Goal: Task Accomplishment & Management: Use online tool/utility

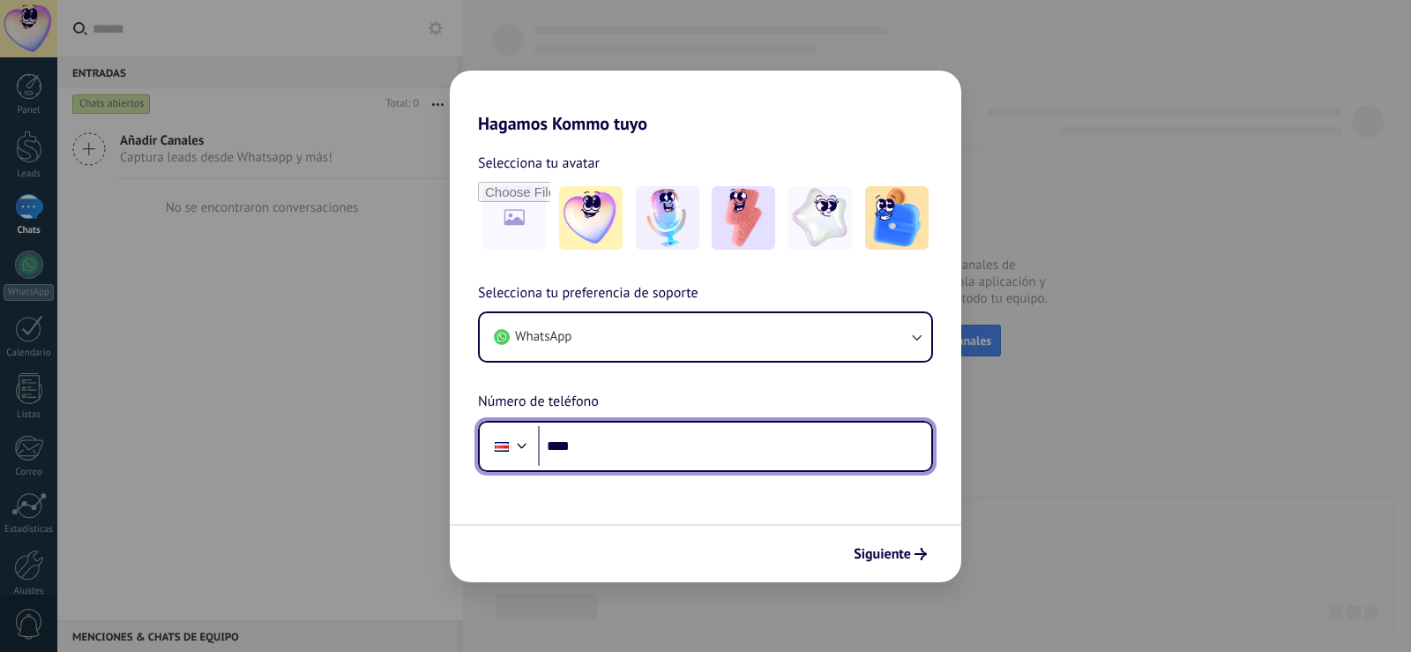
click at [599, 442] on input "****" at bounding box center [734, 446] width 393 height 41
type input "**********"
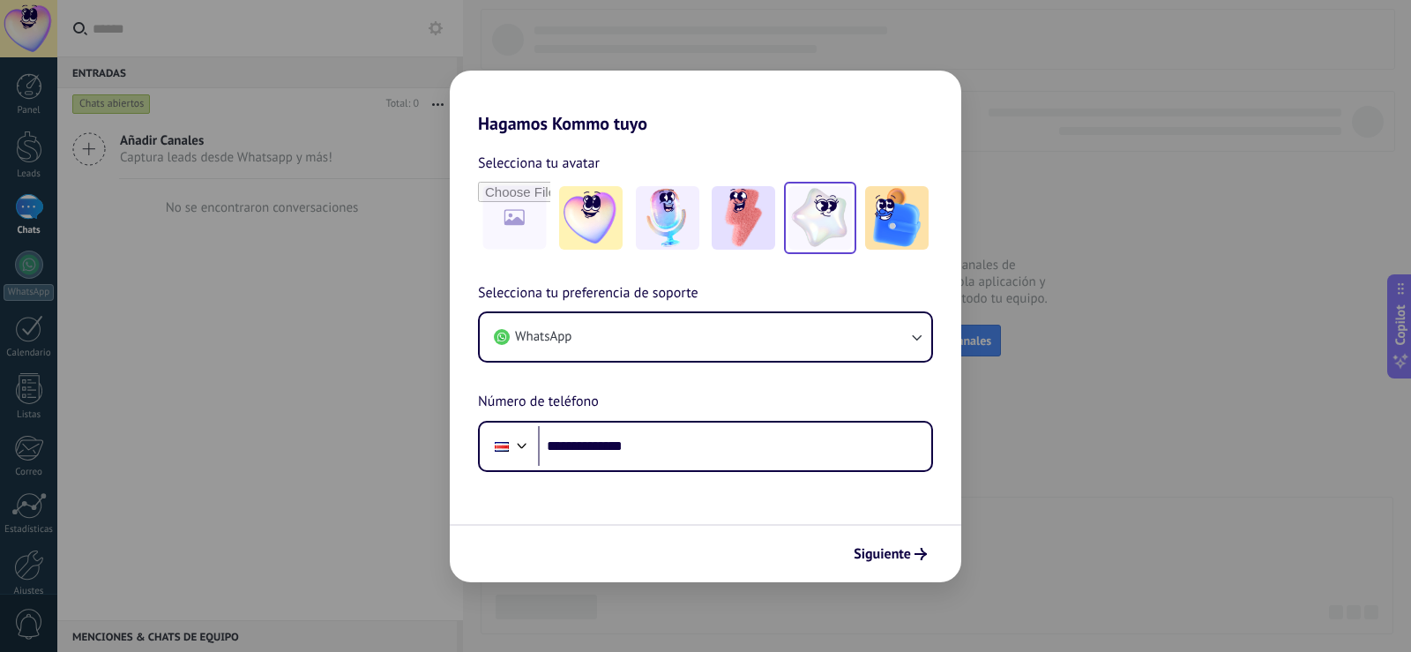
click at [830, 224] on img at bounding box center [820, 218] width 64 height 64
click at [900, 555] on span "Siguiente" at bounding box center [882, 554] width 57 height 12
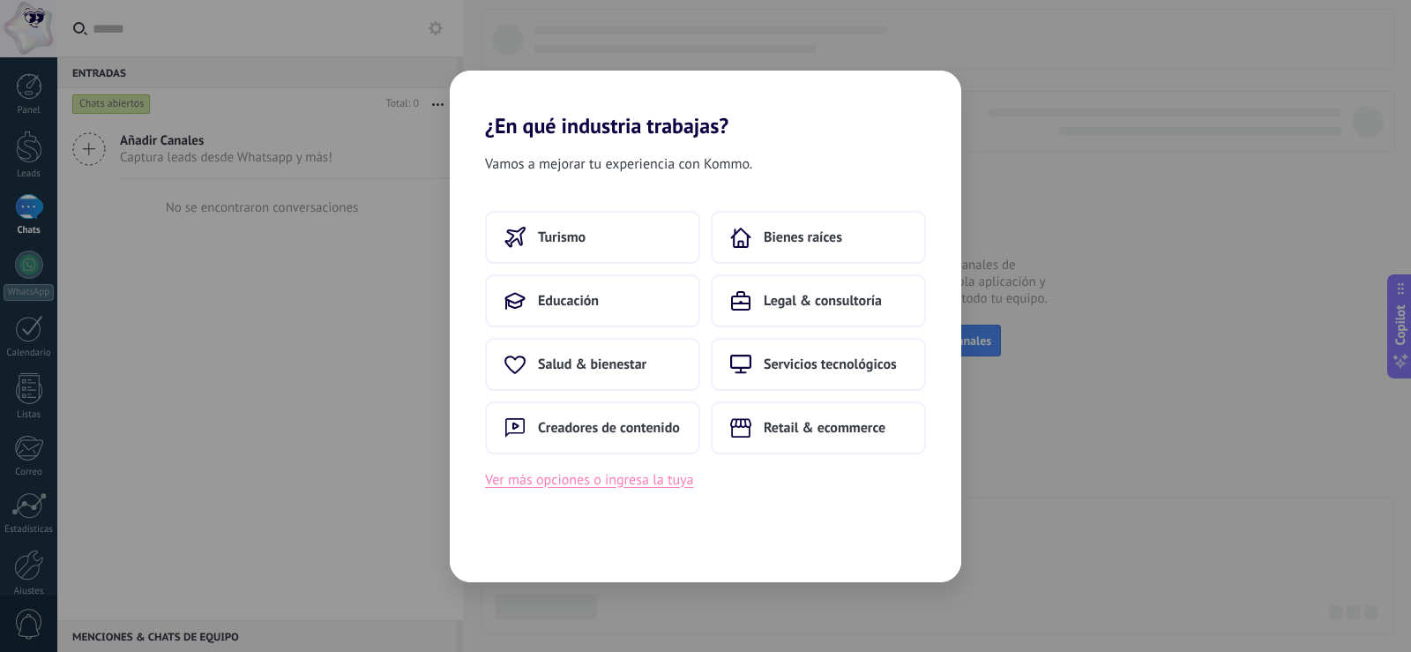
click at [566, 477] on button "Ver más opciones o ingresa la tuya" at bounding box center [589, 479] width 208 height 23
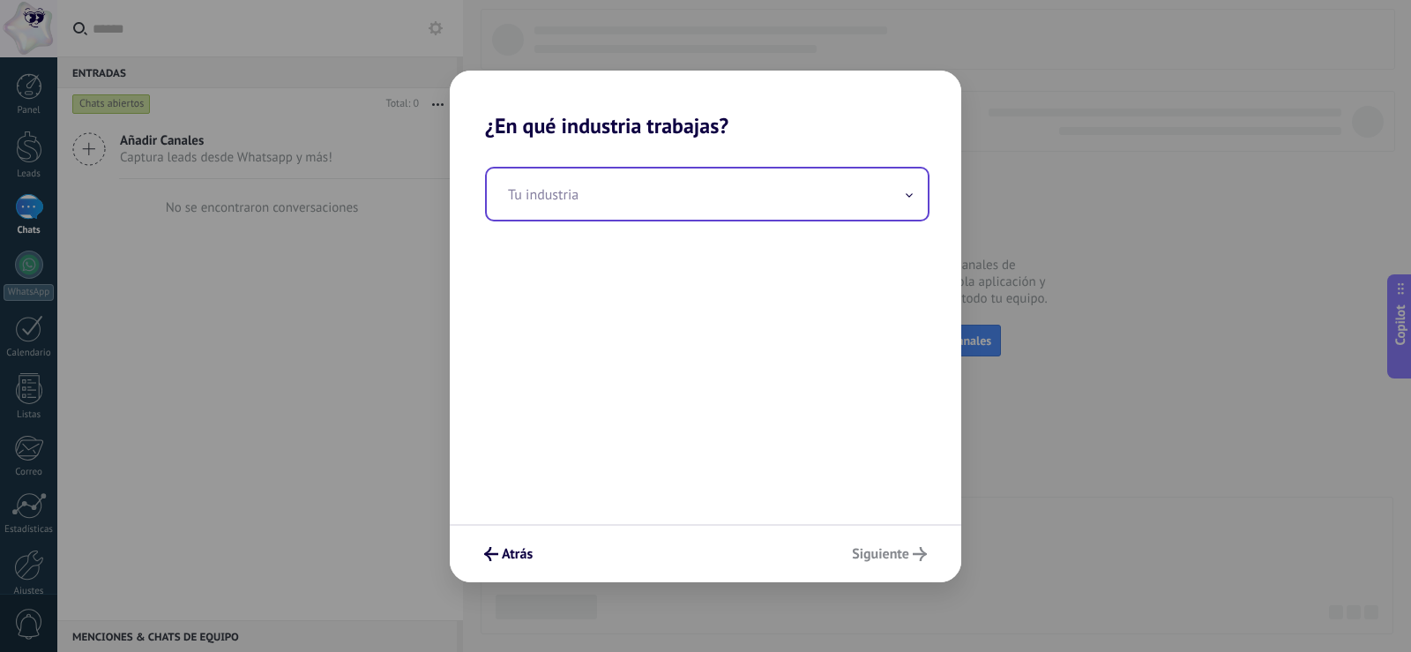
click at [577, 196] on input "text" at bounding box center [707, 193] width 441 height 51
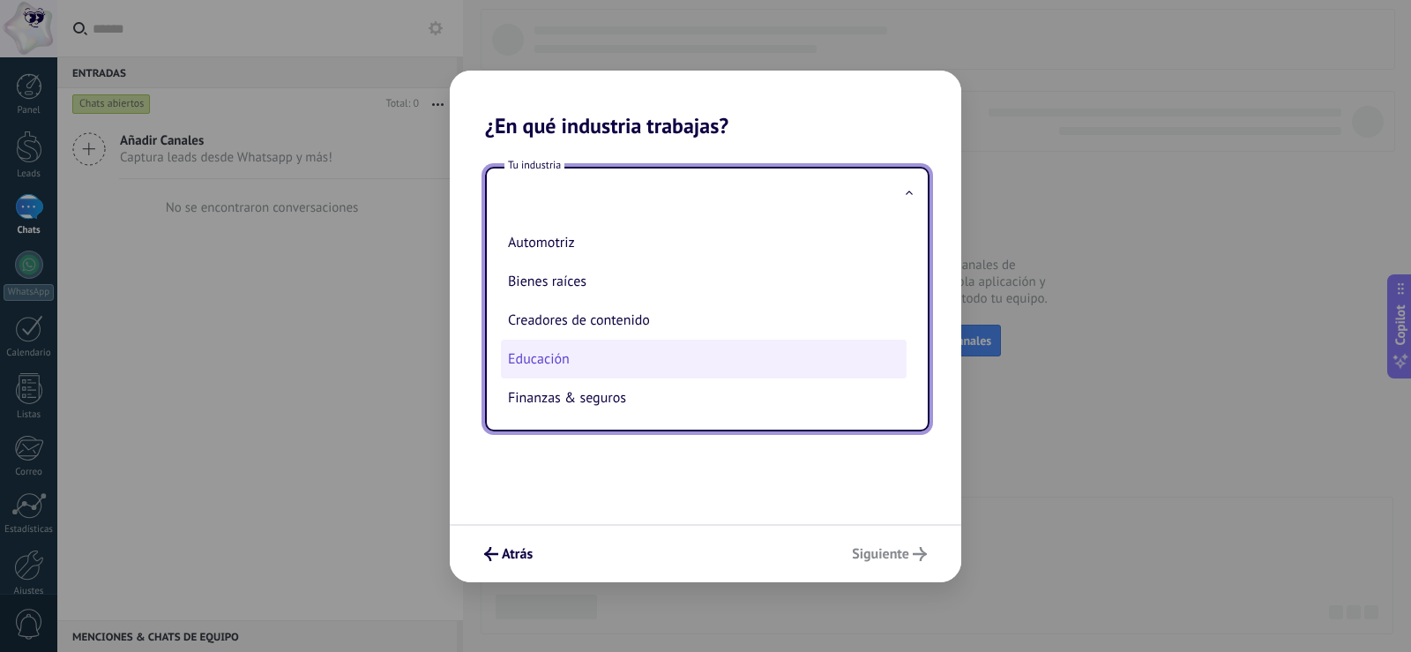
scroll to position [88, 0]
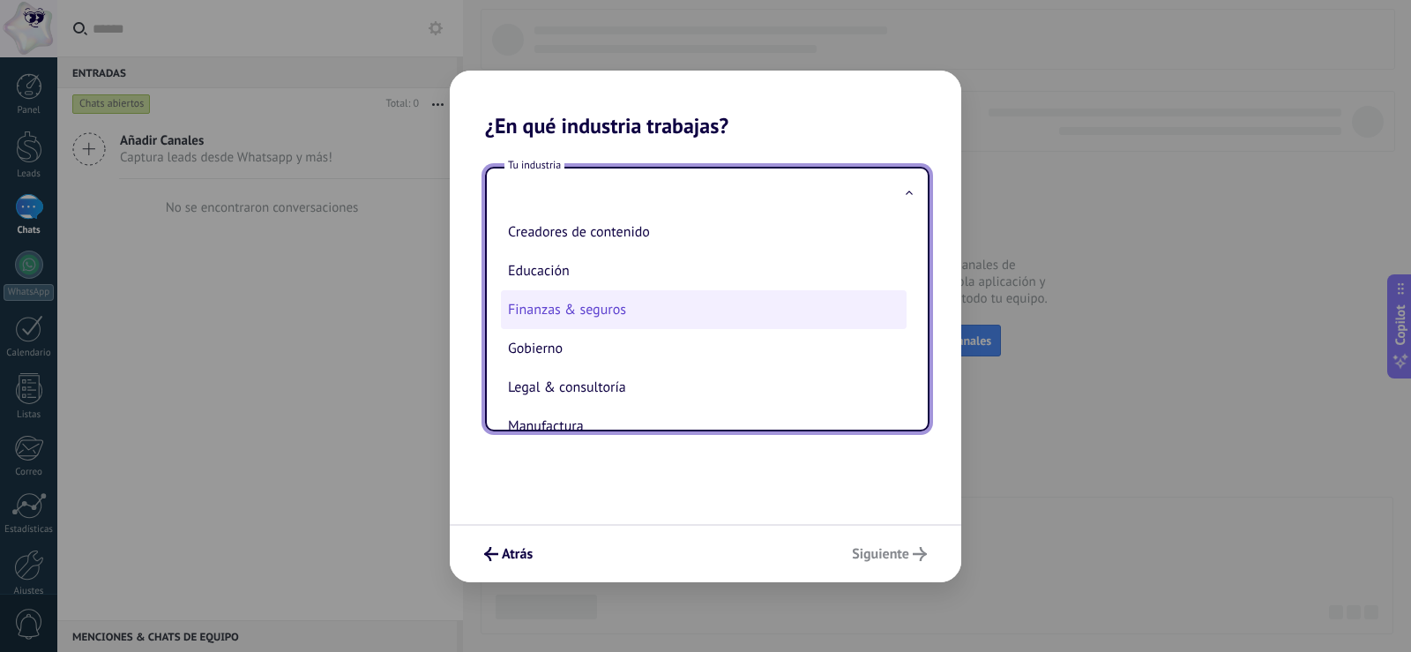
click at [572, 309] on li "Finanzas & seguros" at bounding box center [704, 309] width 406 height 39
type input "**********"
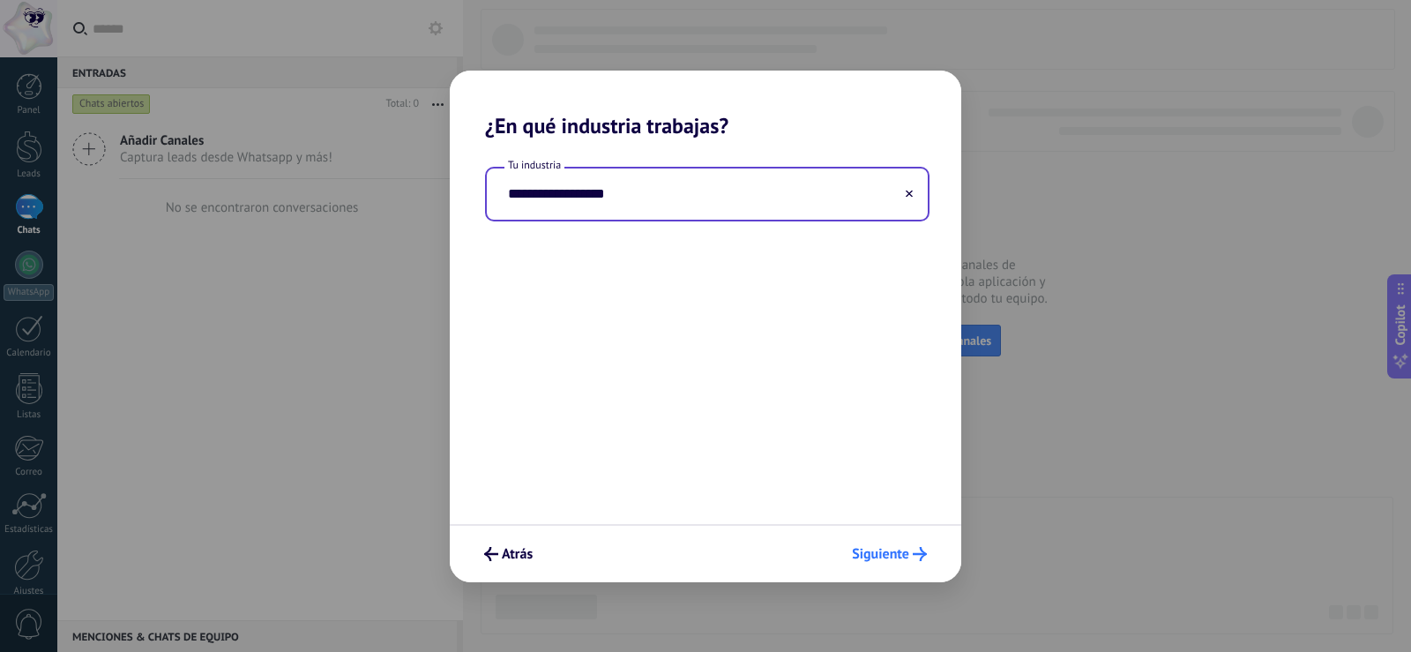
click at [893, 554] on span "Siguiente" at bounding box center [880, 554] width 57 height 12
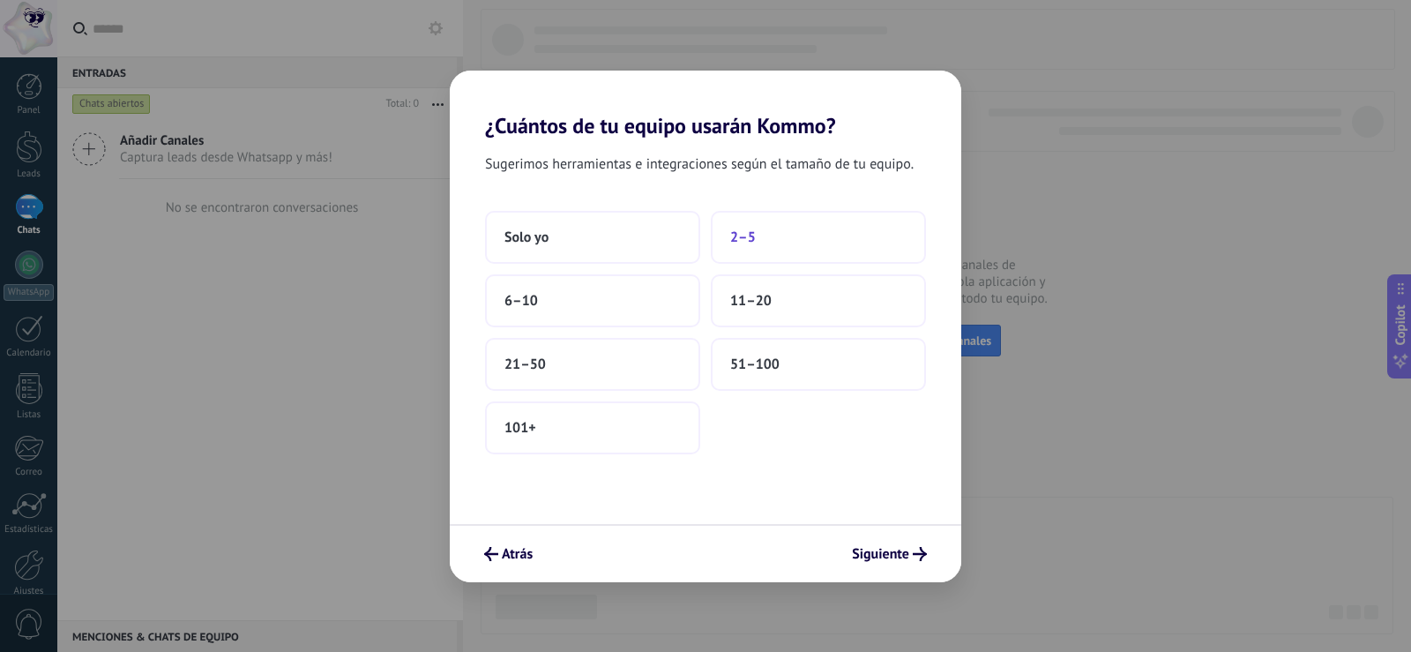
click at [743, 234] on span "2–5" at bounding box center [743, 237] width 26 height 18
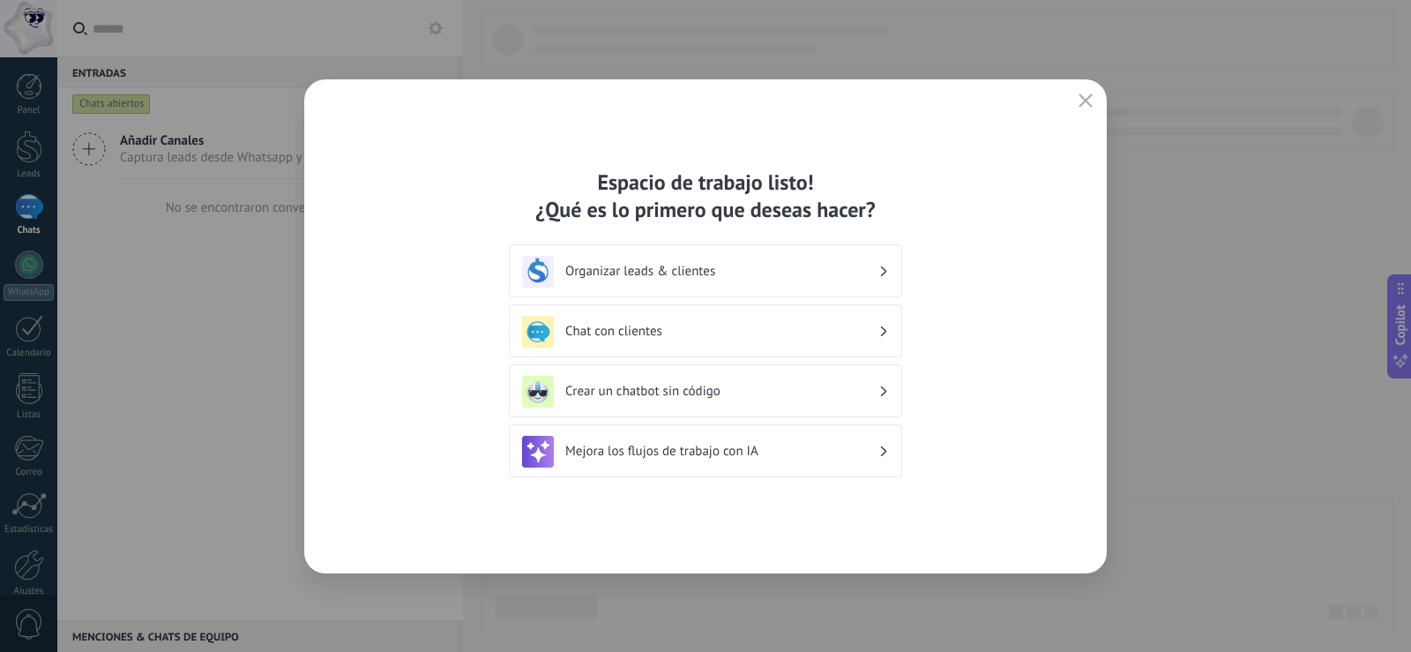
click at [672, 331] on h3 "Chat con clientes" at bounding box center [721, 331] width 313 height 17
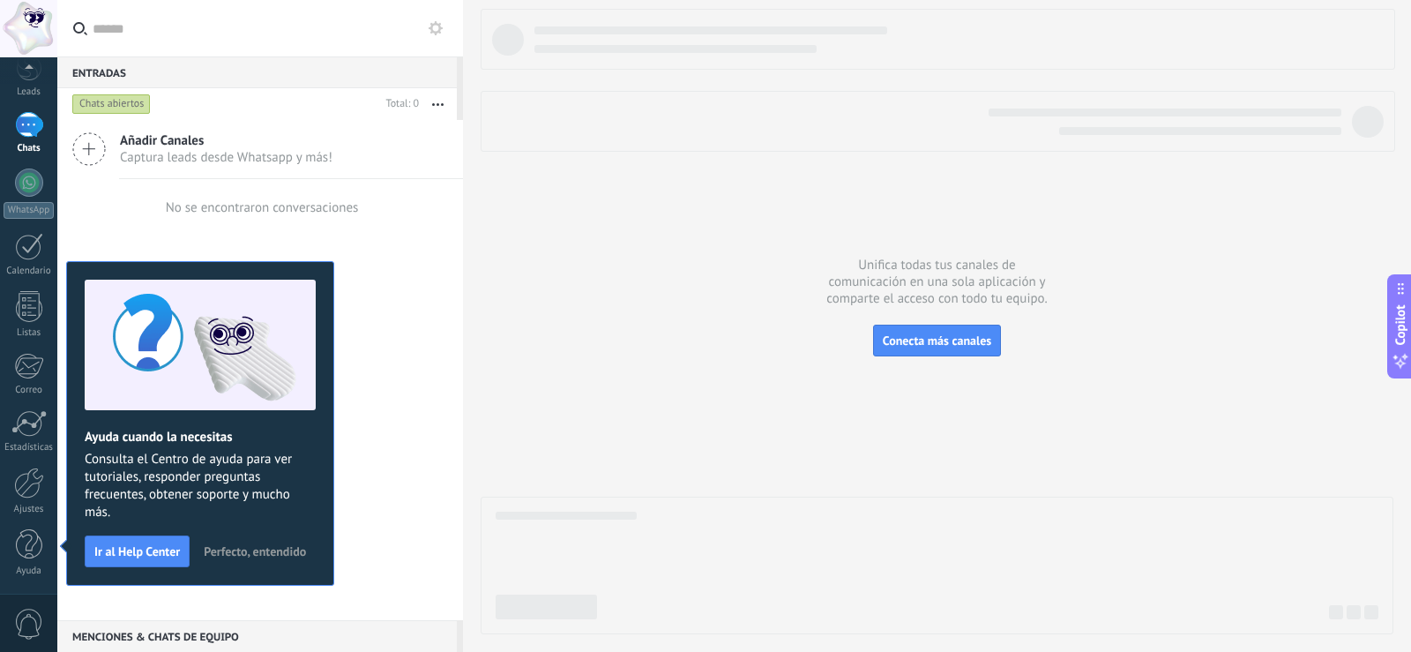
scroll to position [0, 0]
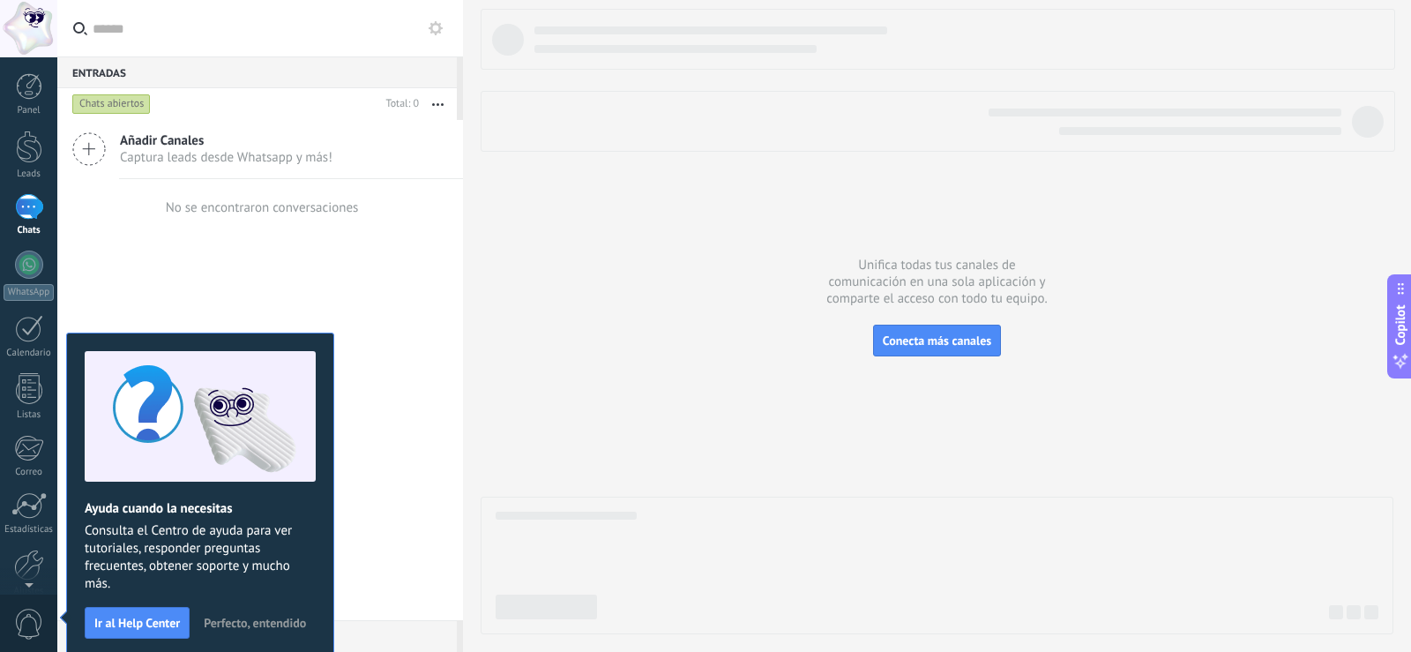
click at [228, 624] on span "Perfecto, entendido" at bounding box center [255, 622] width 102 height 12
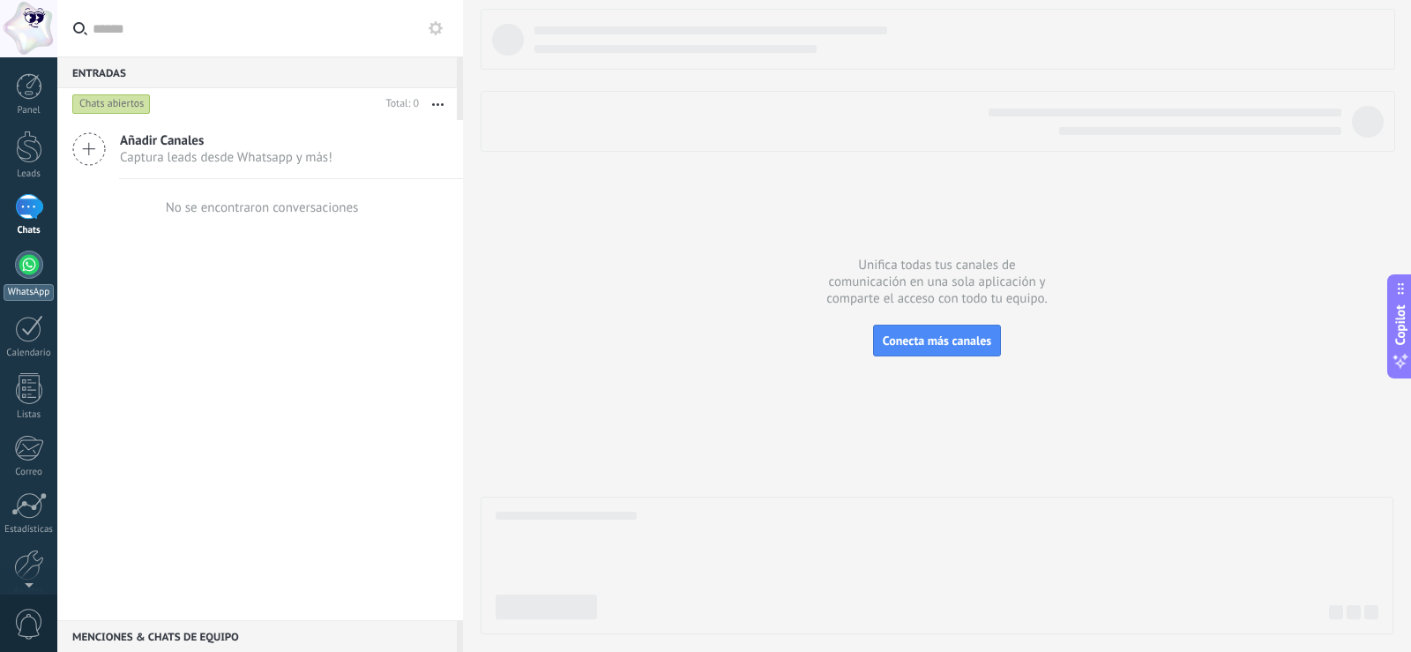
click at [34, 272] on div at bounding box center [29, 264] width 28 height 28
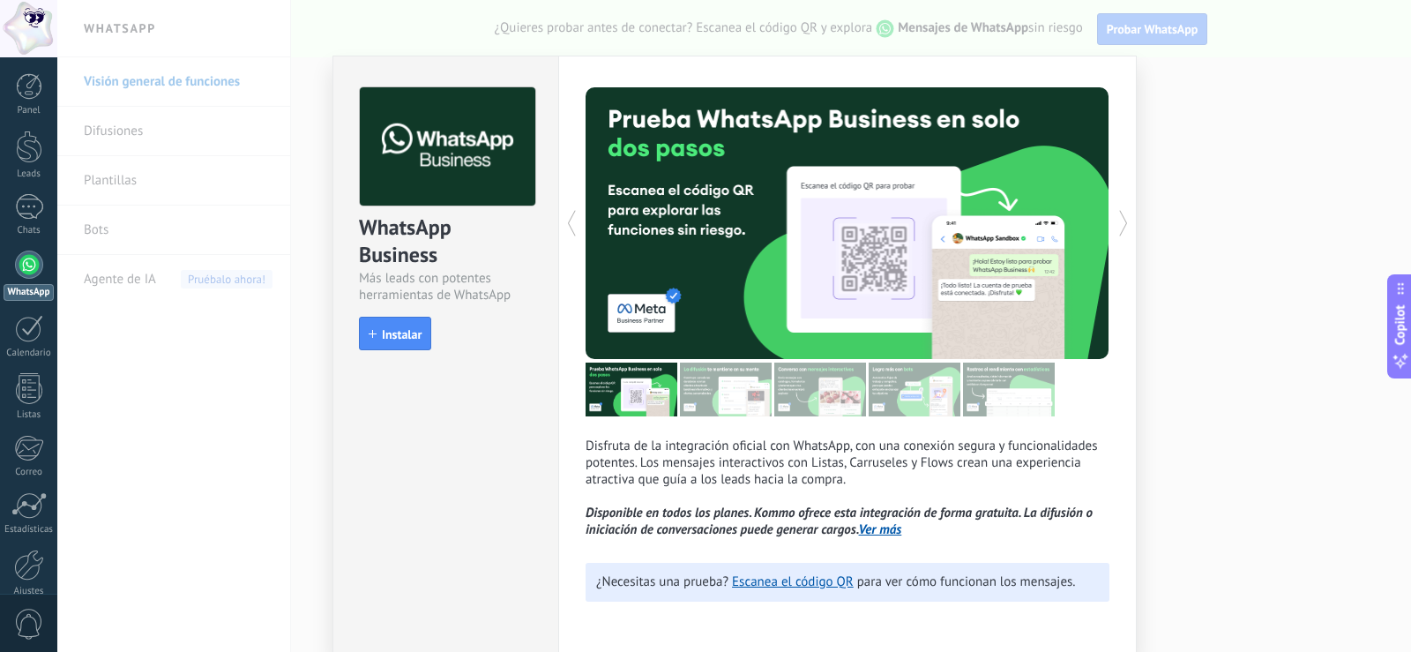
scroll to position [4, 0]
click at [392, 336] on span "Instalar" at bounding box center [402, 333] width 40 height 12
click at [428, 419] on div "WhatsApp Business Más leads con potentes herramientas de WhatsApp install Insta…" at bounding box center [445, 353] width 226 height 597
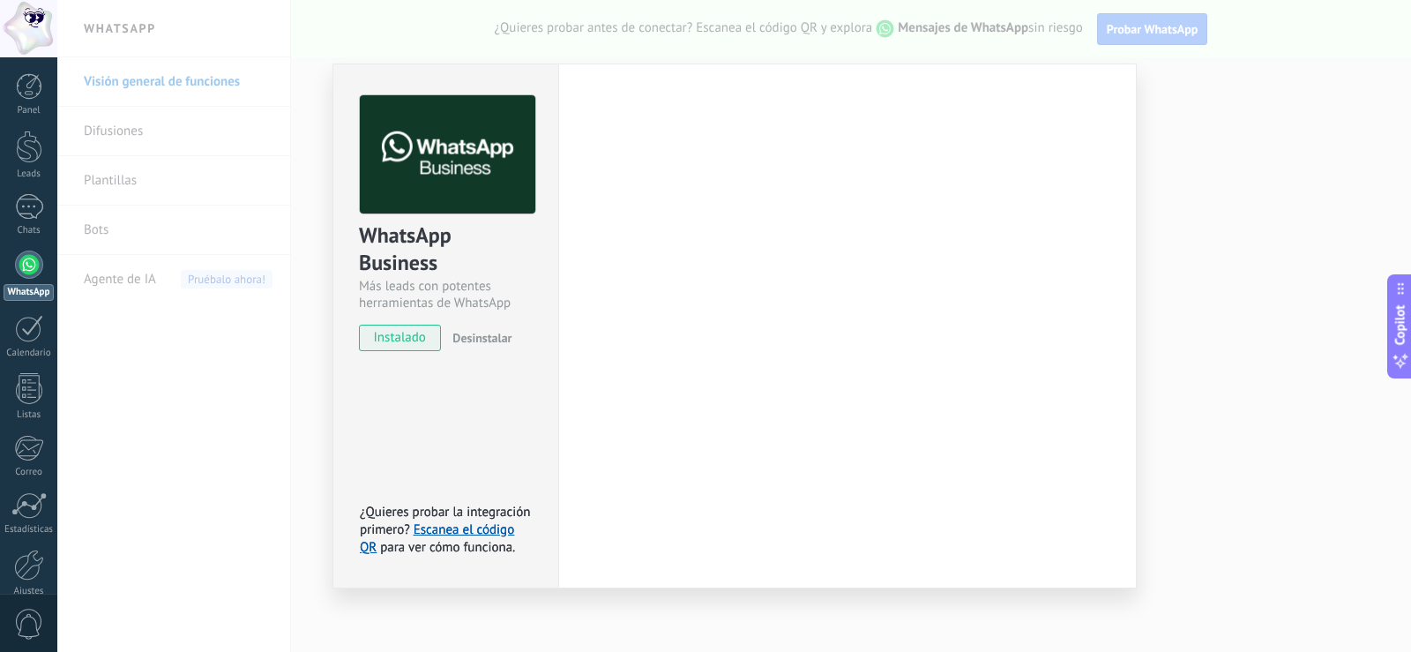
scroll to position [0, 0]
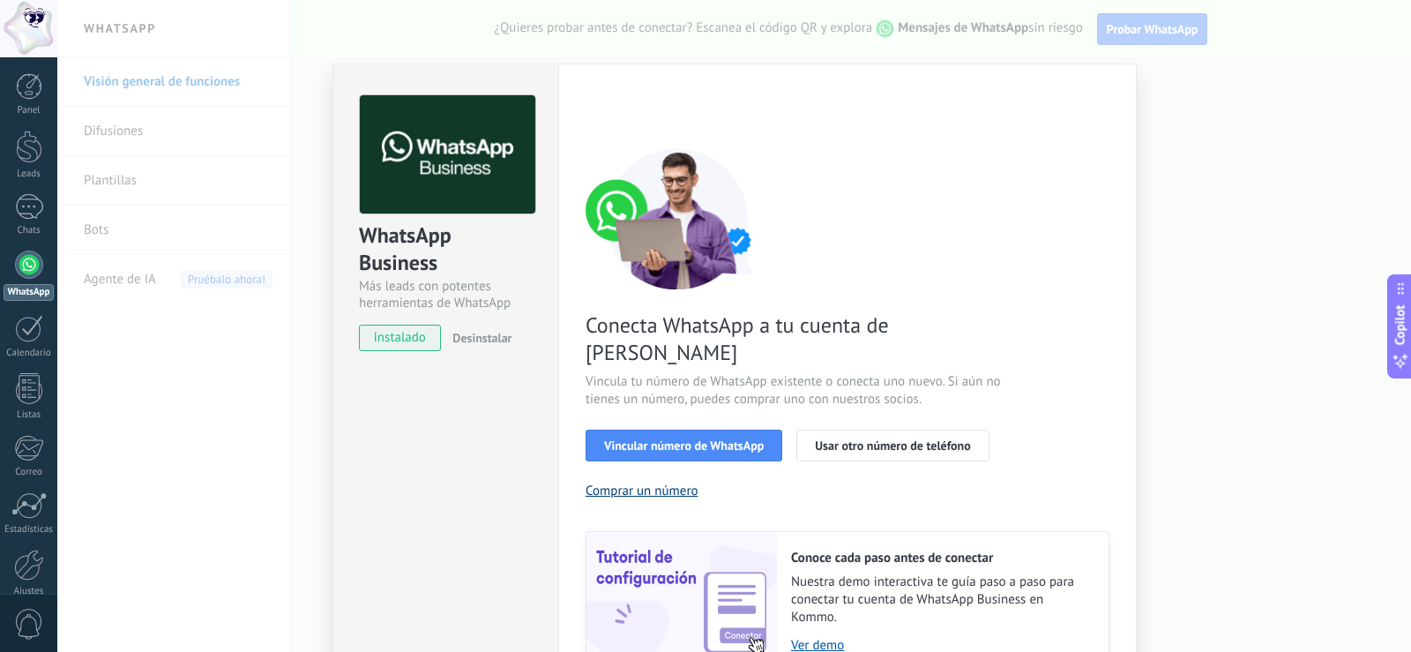
click at [640, 482] on button "Comprar un número" at bounding box center [642, 490] width 113 height 17
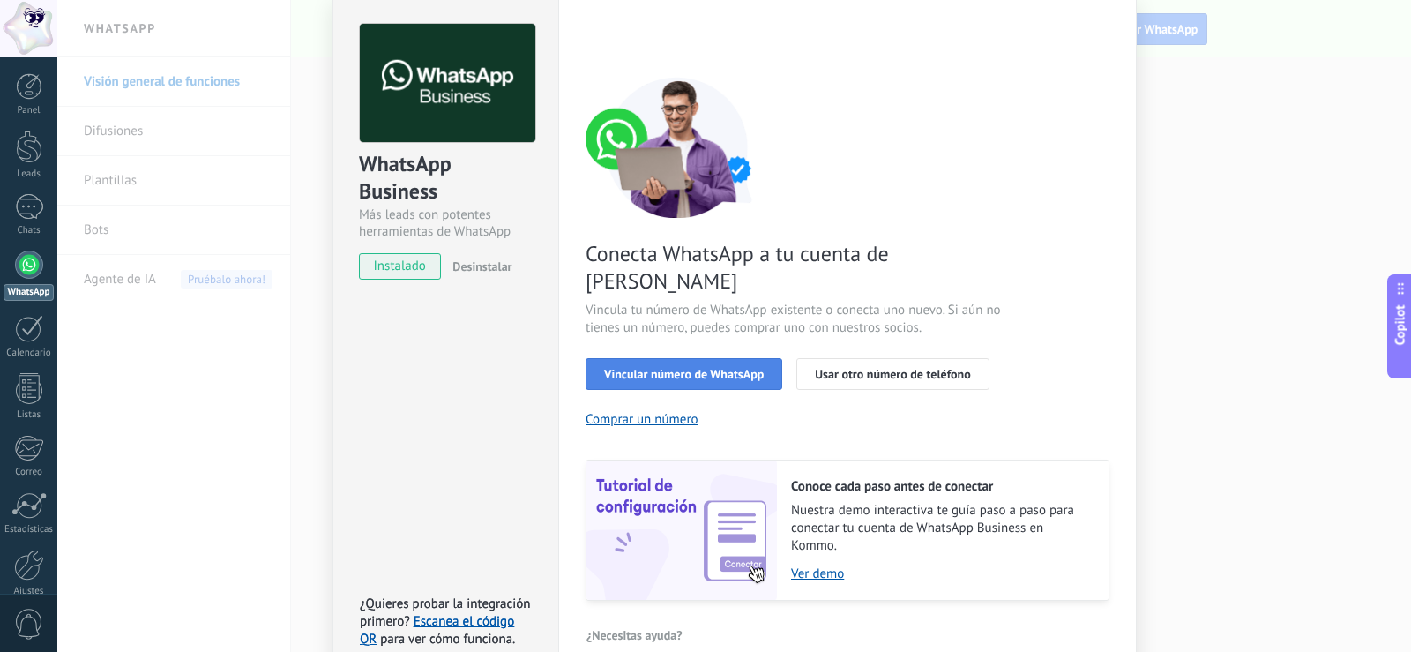
click at [658, 368] on span "Vincular número de WhatsApp" at bounding box center [684, 374] width 160 height 12
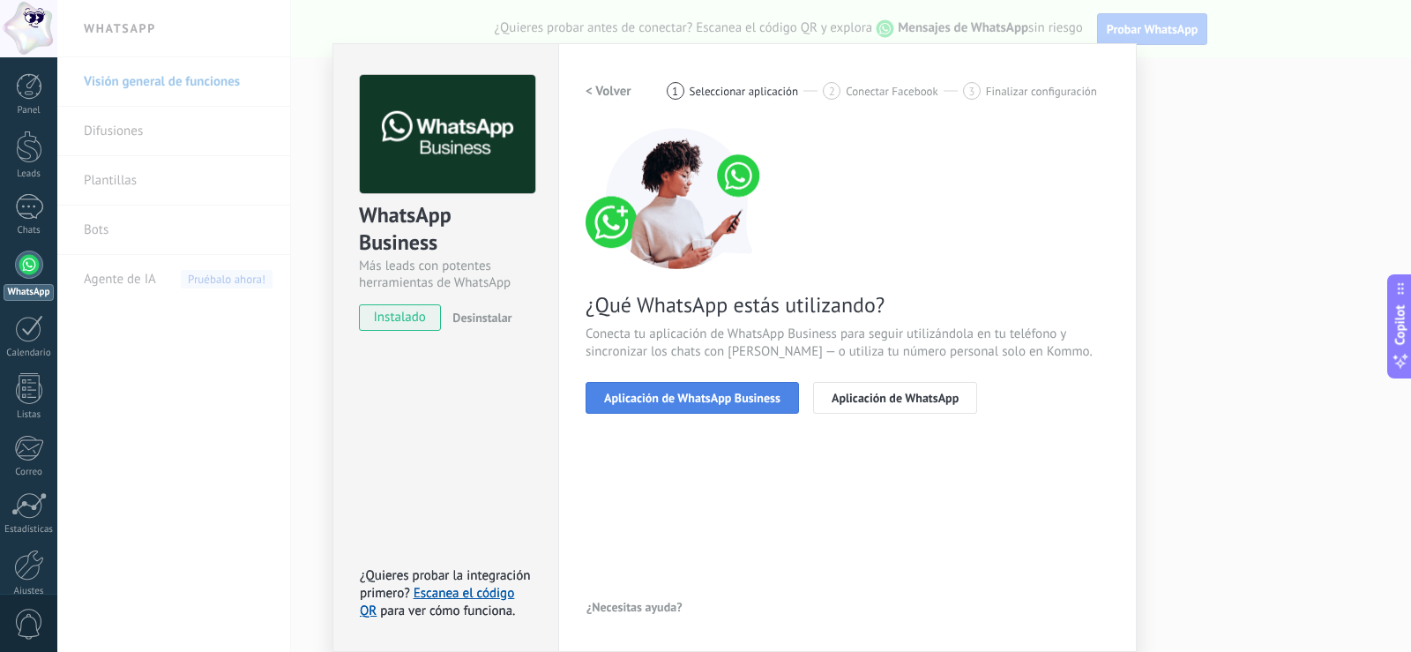
click at [688, 396] on span "Aplicación de WhatsApp Business" at bounding box center [692, 398] width 176 height 12
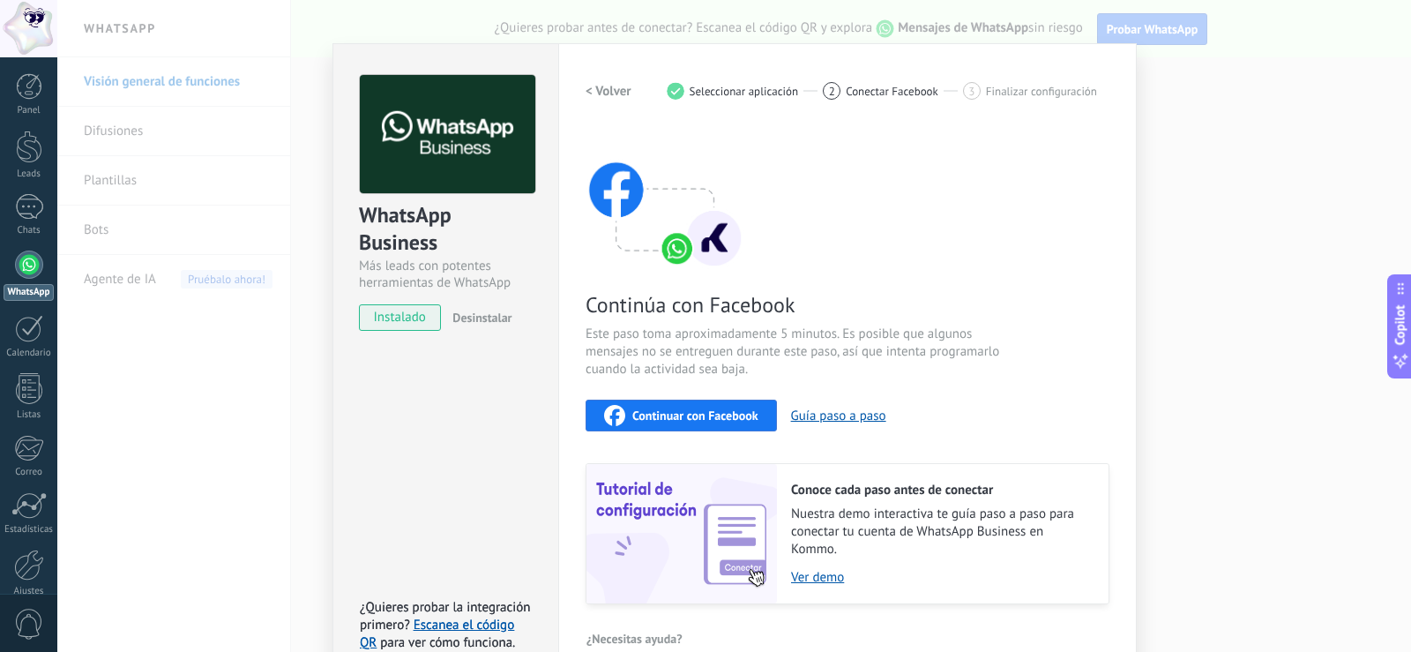
scroll to position [51, 0]
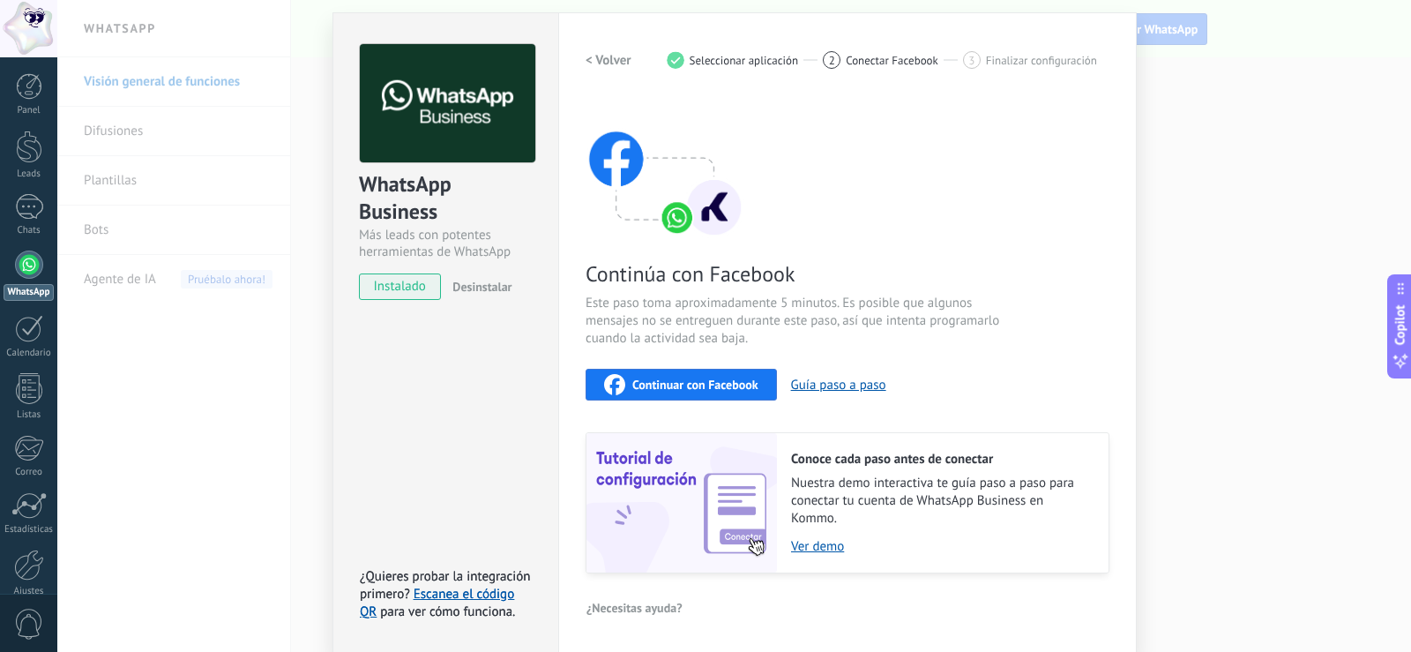
click at [661, 378] on span "Continuar con Facebook" at bounding box center [695, 384] width 126 height 12
